Goal: Navigation & Orientation: Find specific page/section

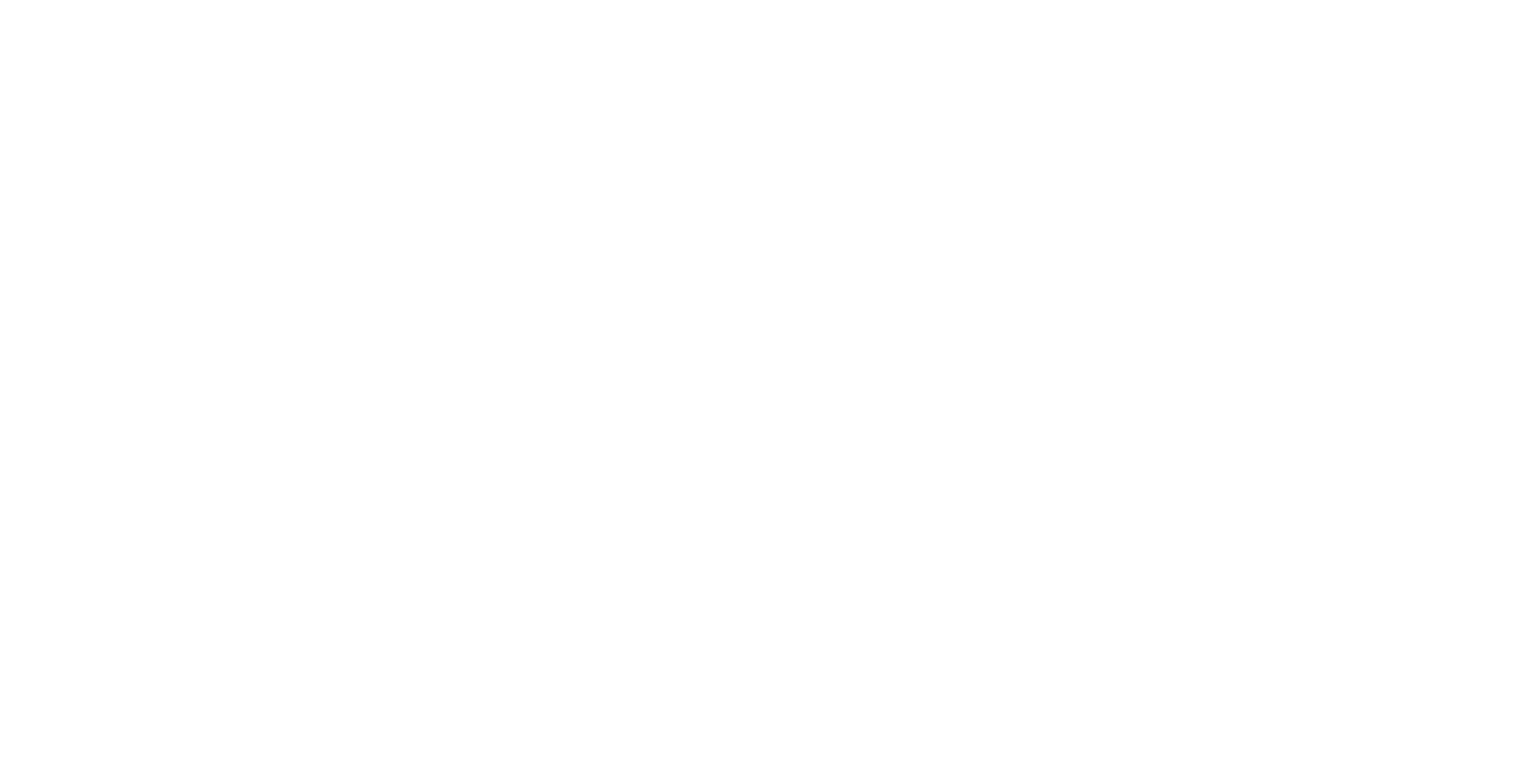
click at [687, 6] on html at bounding box center [758, 3] width 1517 height 6
